Goal: Task Accomplishment & Management: Manage account settings

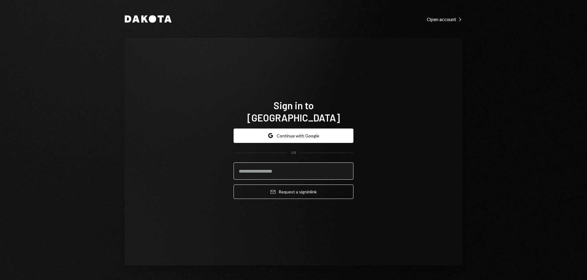
click at [272, 168] on input "email" at bounding box center [293, 170] width 120 height 17
type input "**********"
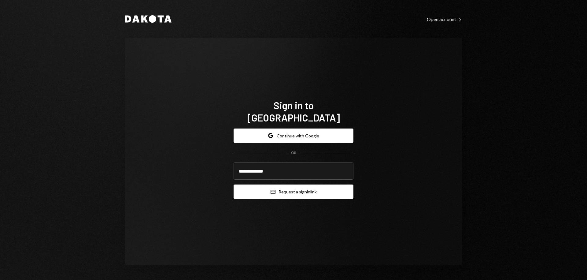
click at [281, 184] on button "Email Request a sign in link" at bounding box center [293, 191] width 120 height 14
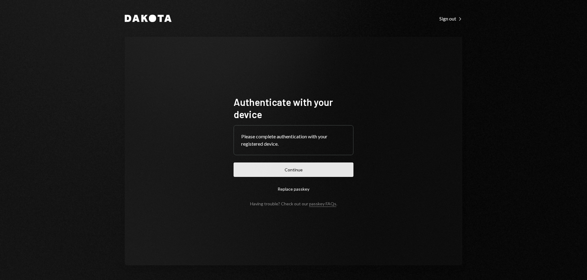
click at [285, 163] on button "Continue" at bounding box center [293, 169] width 120 height 14
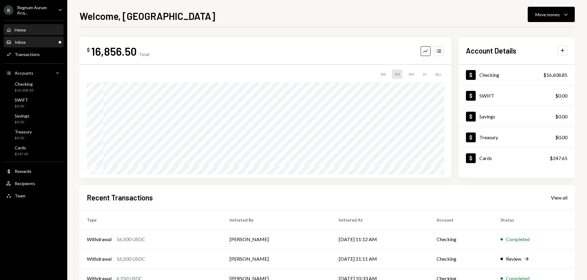
click at [20, 47] on div "Inbox Inbox" at bounding box center [33, 42] width 55 height 10
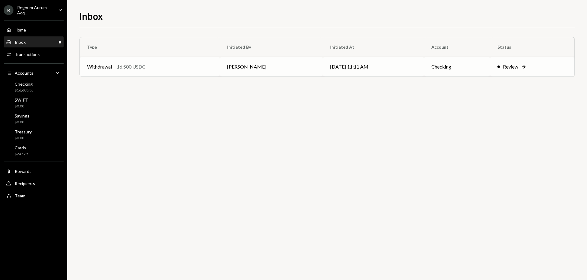
click at [429, 64] on td "Checking" at bounding box center [457, 67] width 66 height 20
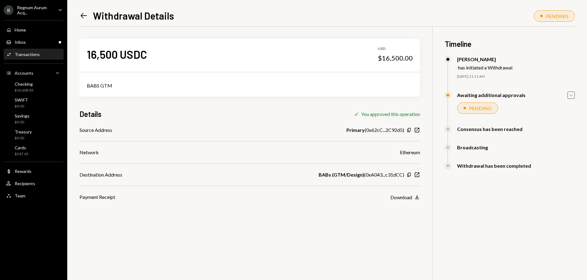
click at [573, 94] on icon "Caret Down" at bounding box center [570, 95] width 7 height 7
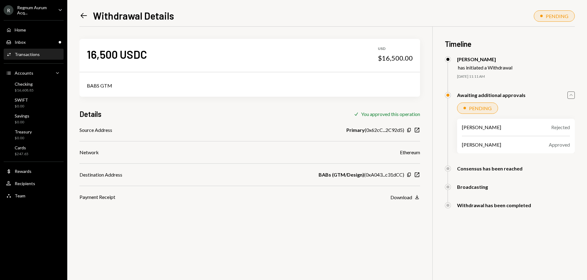
click at [46, 13] on div "Regnum Aurum Acq..." at bounding box center [35, 10] width 36 height 10
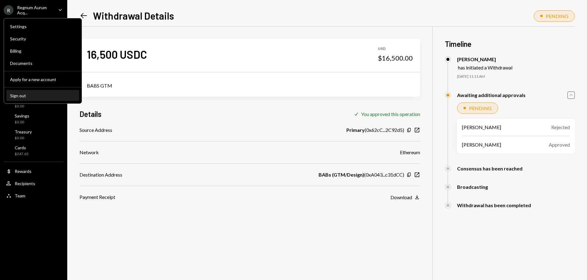
click at [32, 101] on button "Sign out" at bounding box center [42, 95] width 73 height 11
